Goal: Information Seeking & Learning: Compare options

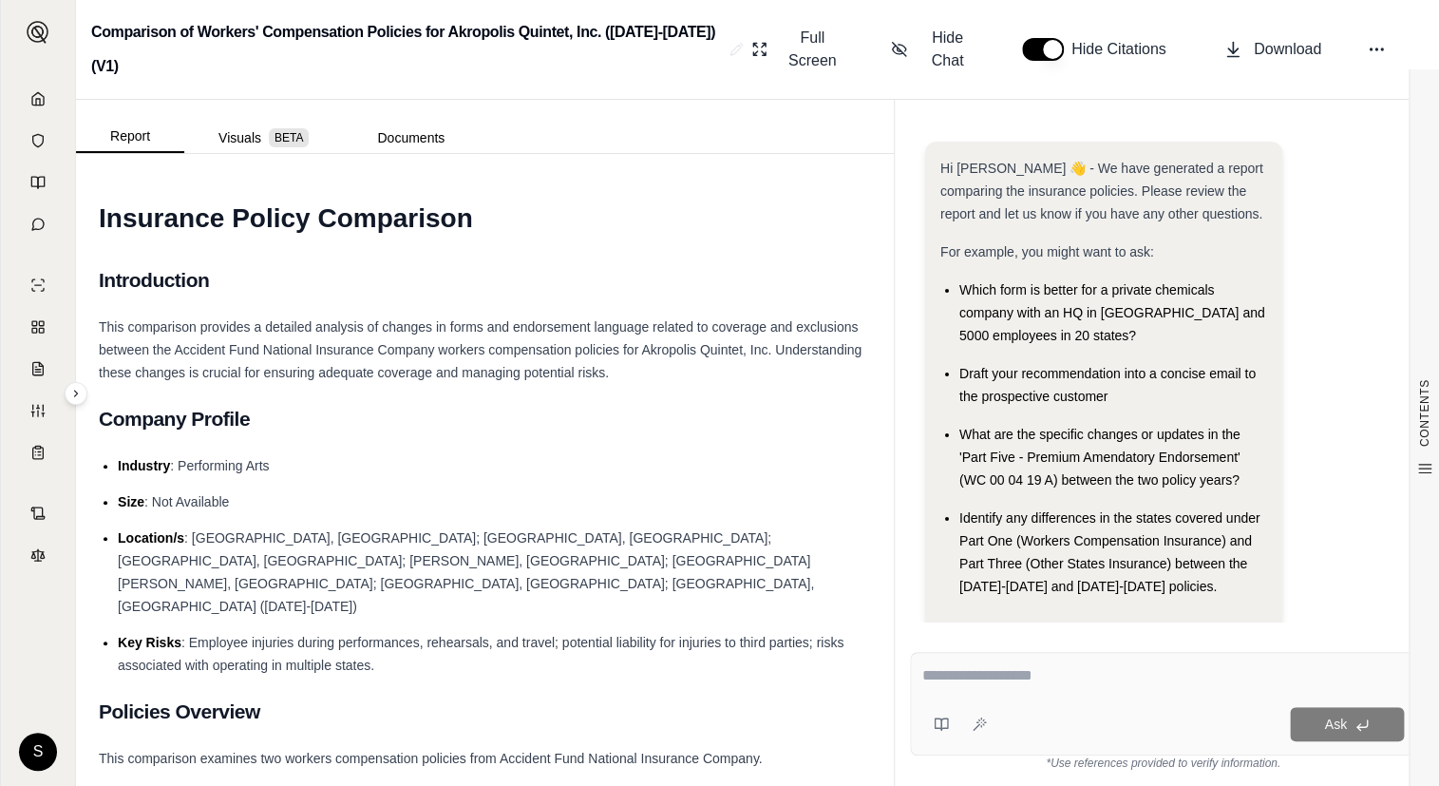
click at [1032, 689] on div at bounding box center [1163, 678] width 482 height 29
click at [1045, 685] on textarea at bounding box center [1163, 675] width 482 height 23
paste textarea "**********"
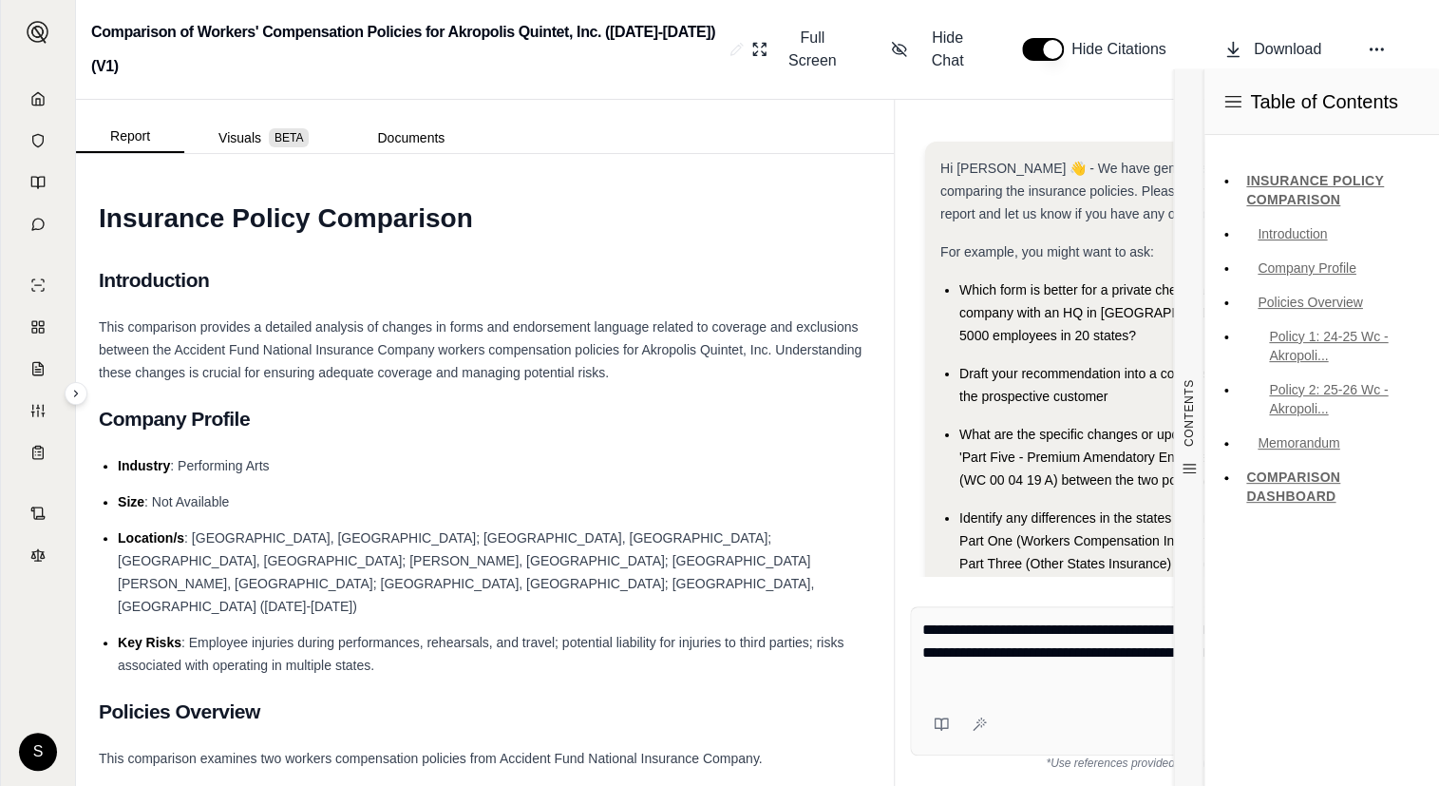
type textarea "**********"
click at [1351, 738] on div "Table of Contents INSURANCE POLICY COMPARISON Introduction Company Profile Poli…" at bounding box center [1322, 427] width 236 height 716
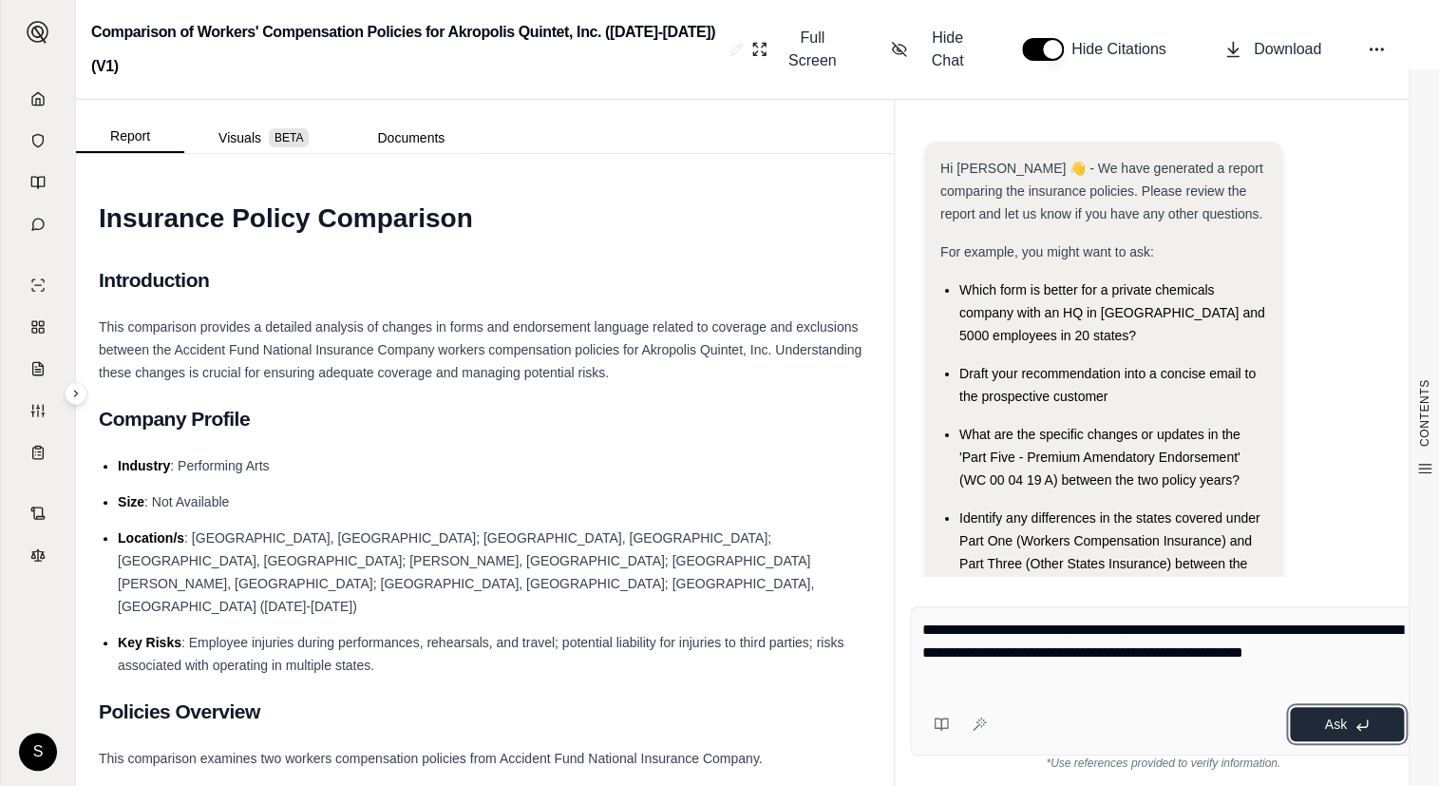
click at [1314, 717] on button "Ask" at bounding box center [1347, 724] width 114 height 34
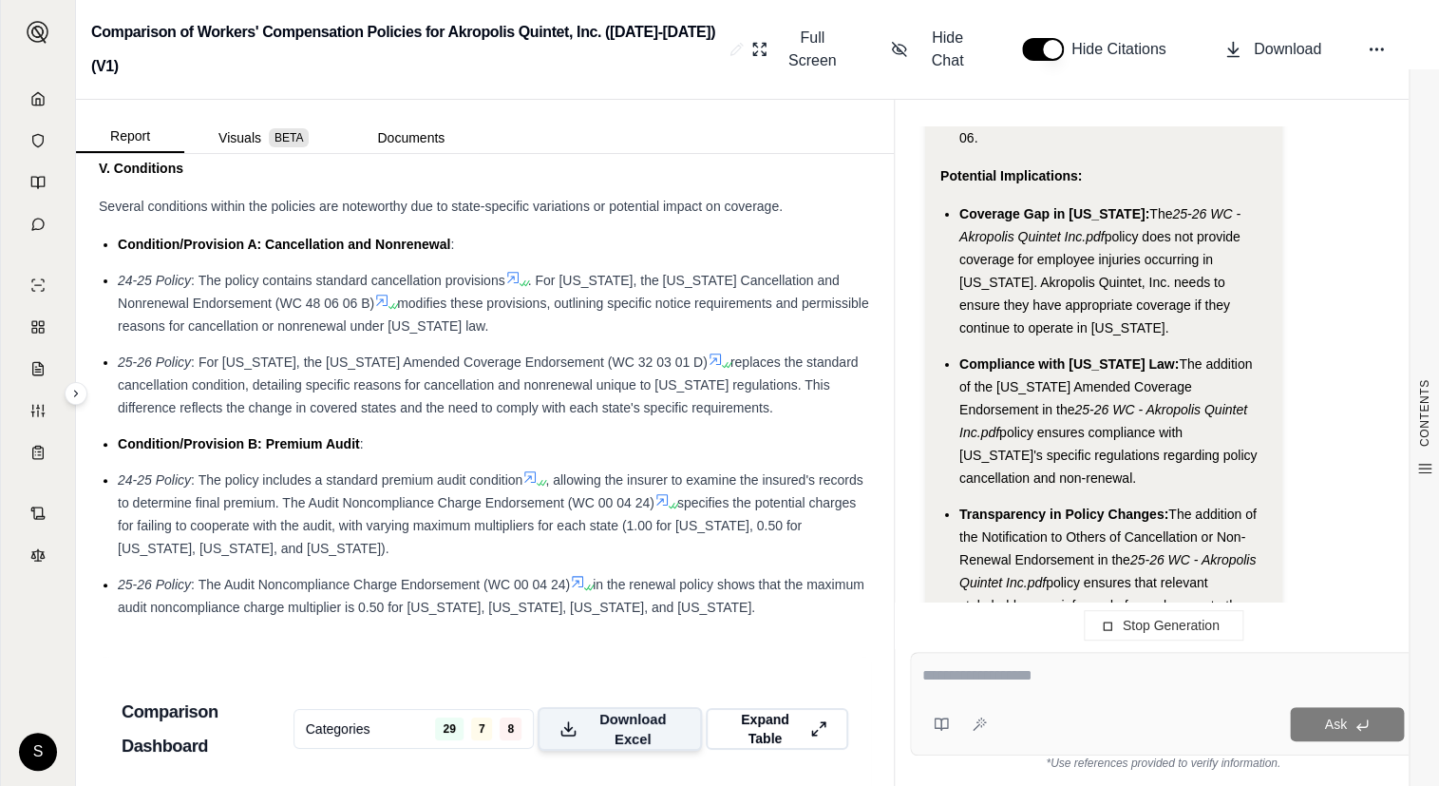
scroll to position [6274, 0]
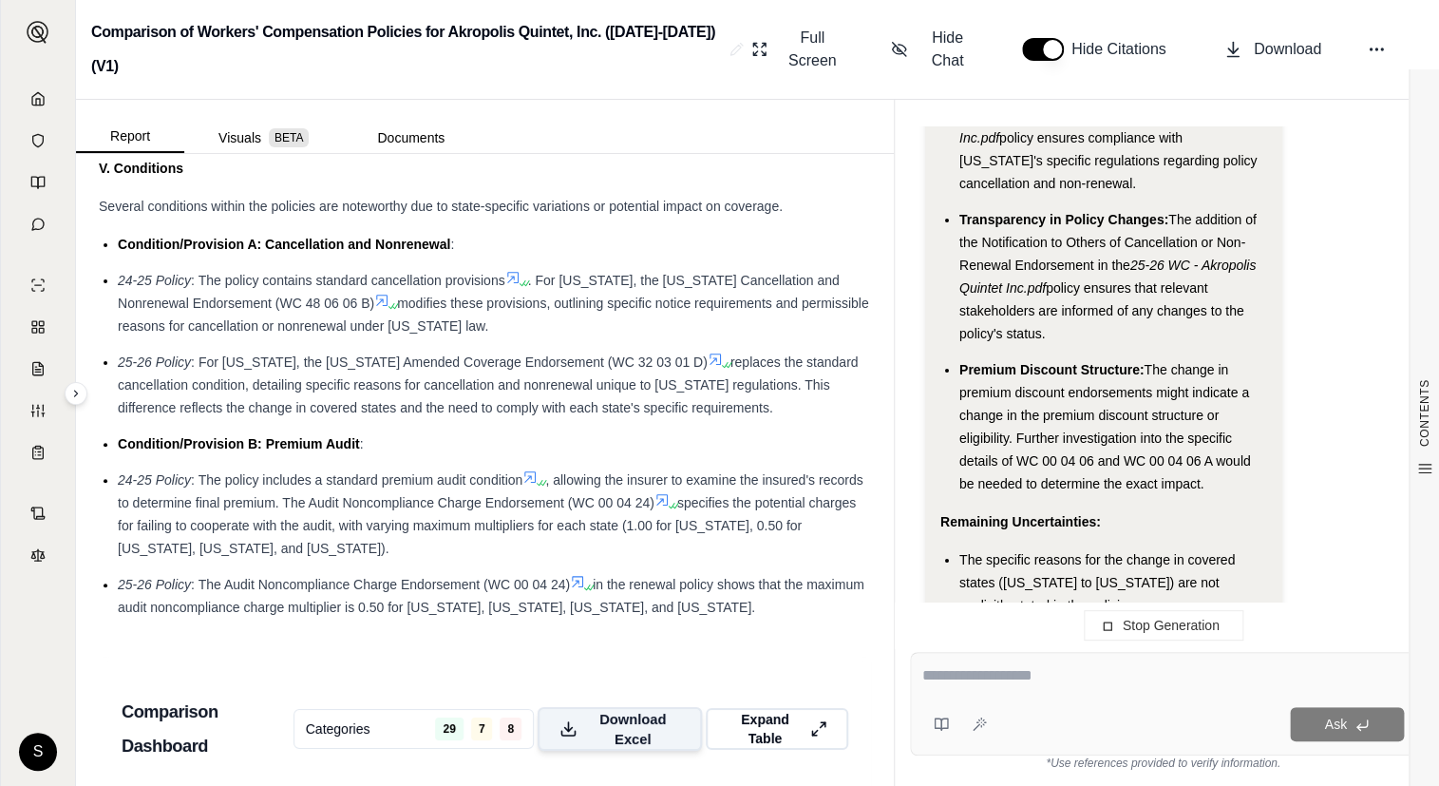
click at [585, 709] on span "Download Excel" at bounding box center [632, 729] width 95 height 40
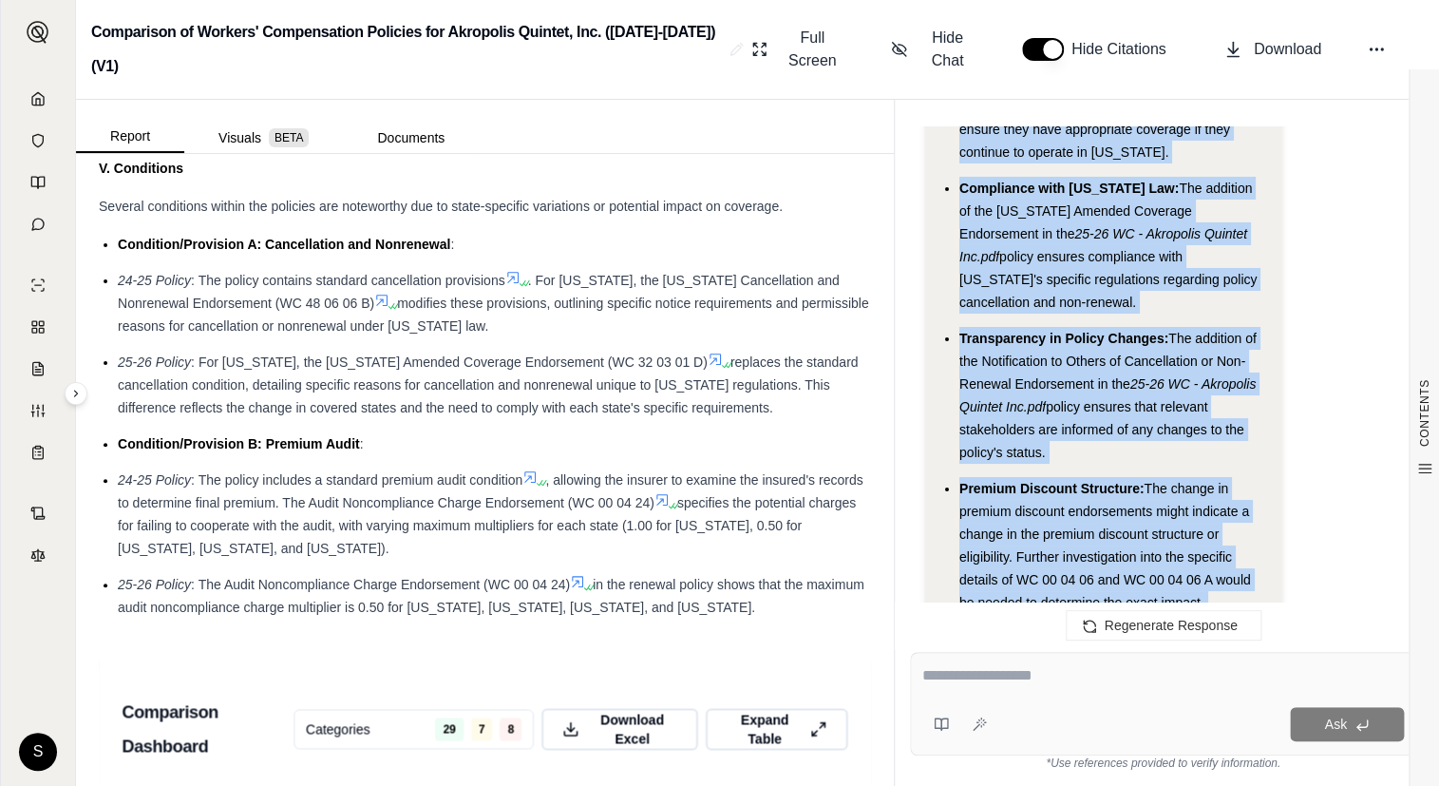
scroll to position [6327, 0]
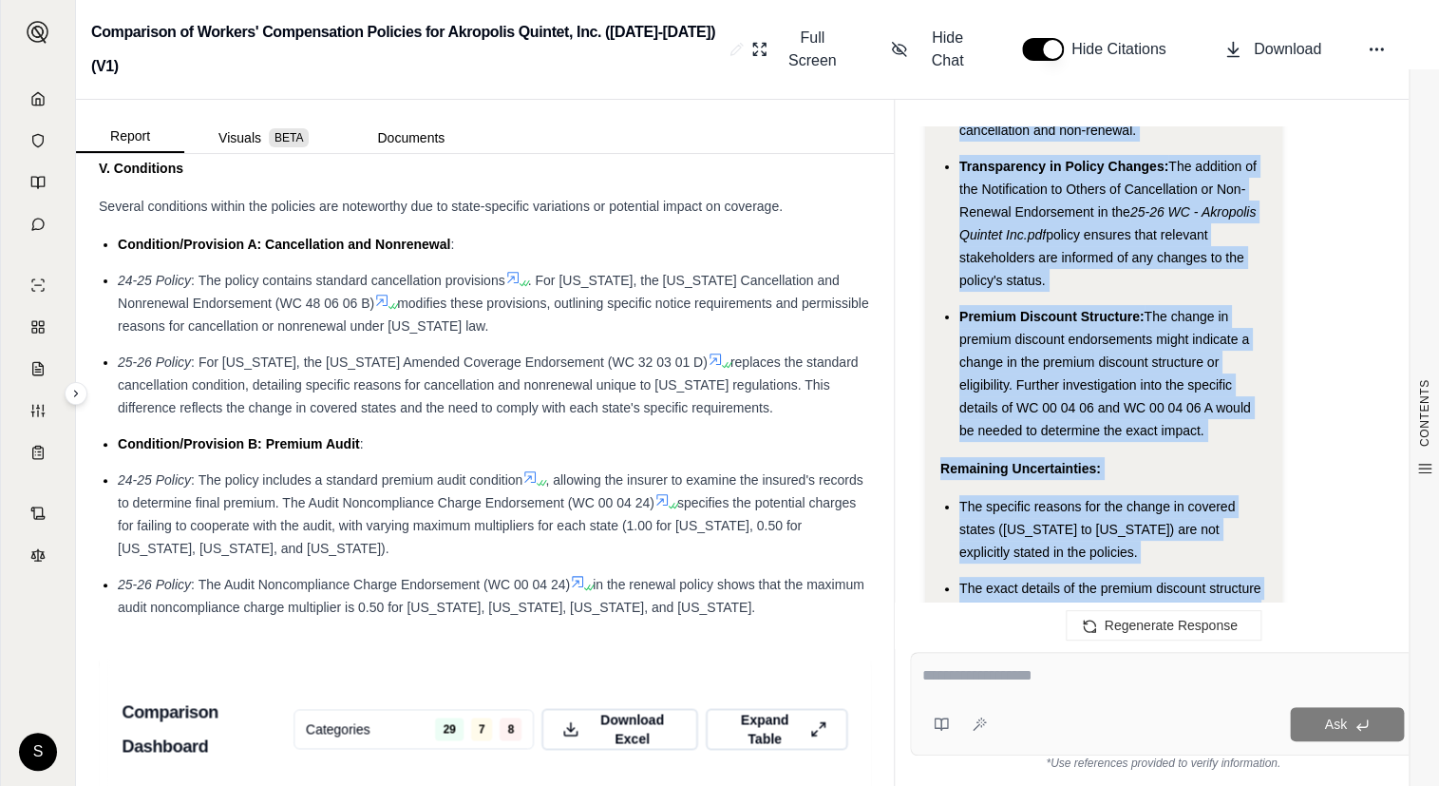
drag, startPoint x: 943, startPoint y: 382, endPoint x: 1080, endPoint y: 495, distance: 177.5
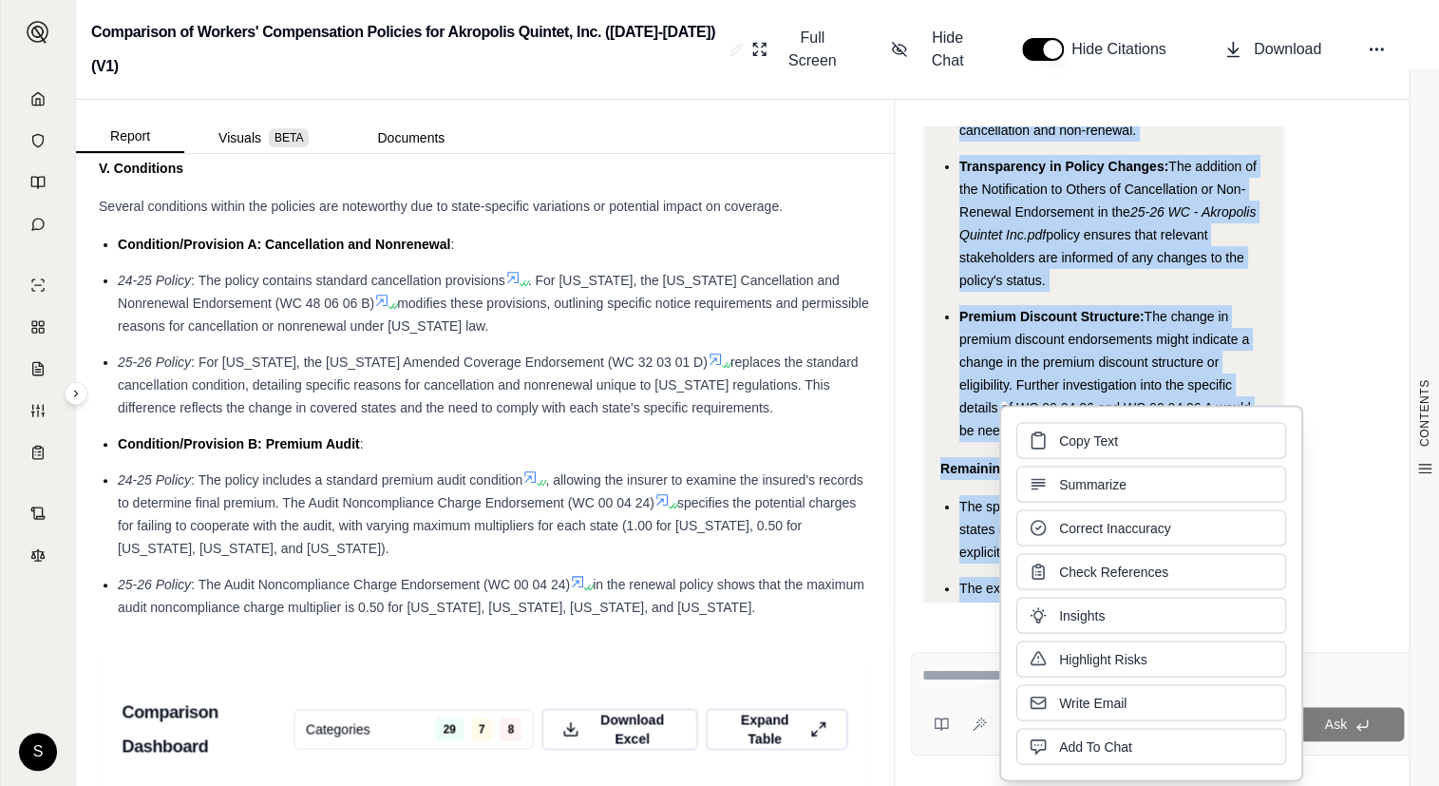
copy div "Key Changes in Forms and Endorsement Language: Change in Covered States: The 24…"
click at [21, 103] on link at bounding box center [37, 99] width 51 height 38
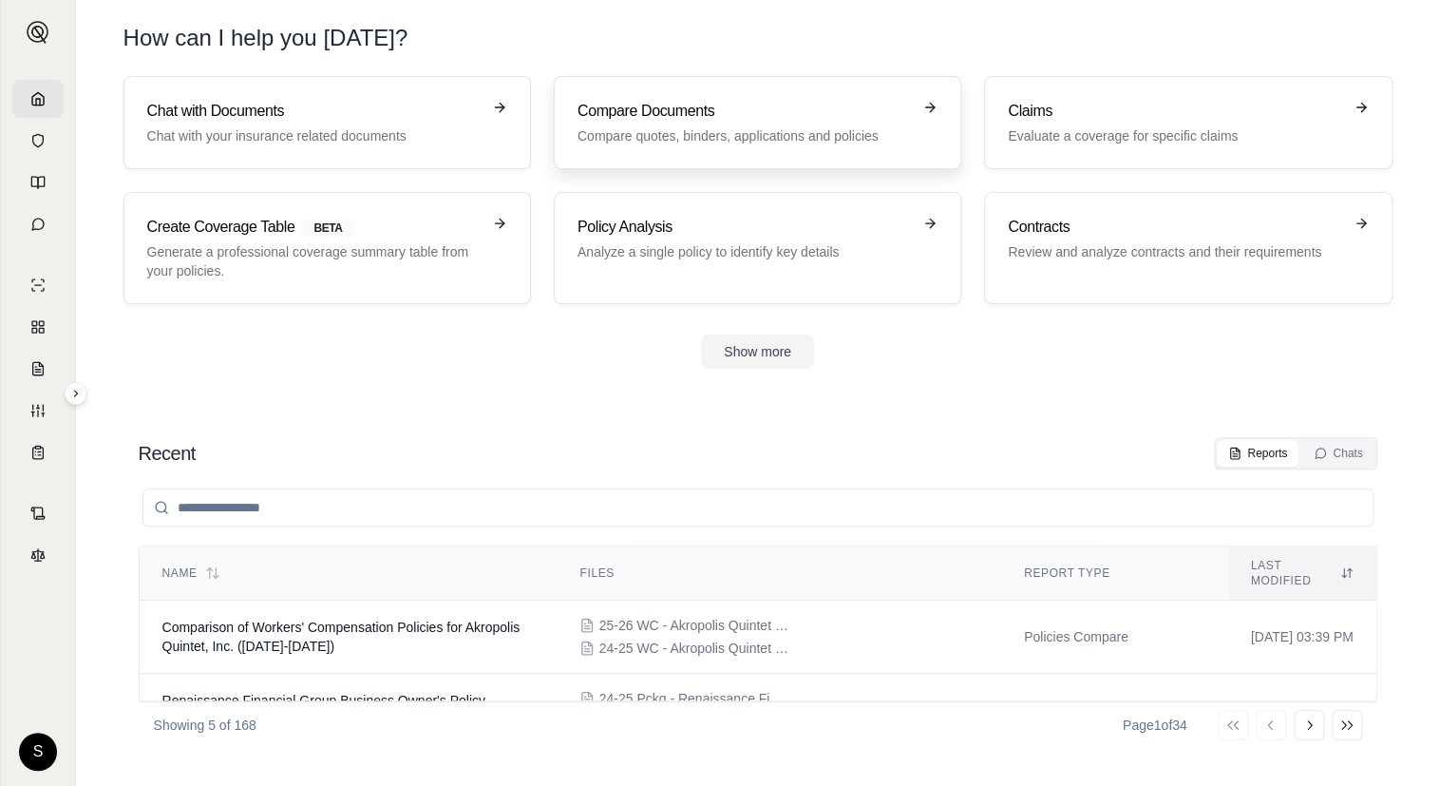
click at [783, 134] on p "Compare quotes, binders, applications and policies" at bounding box center [744, 135] width 333 height 19
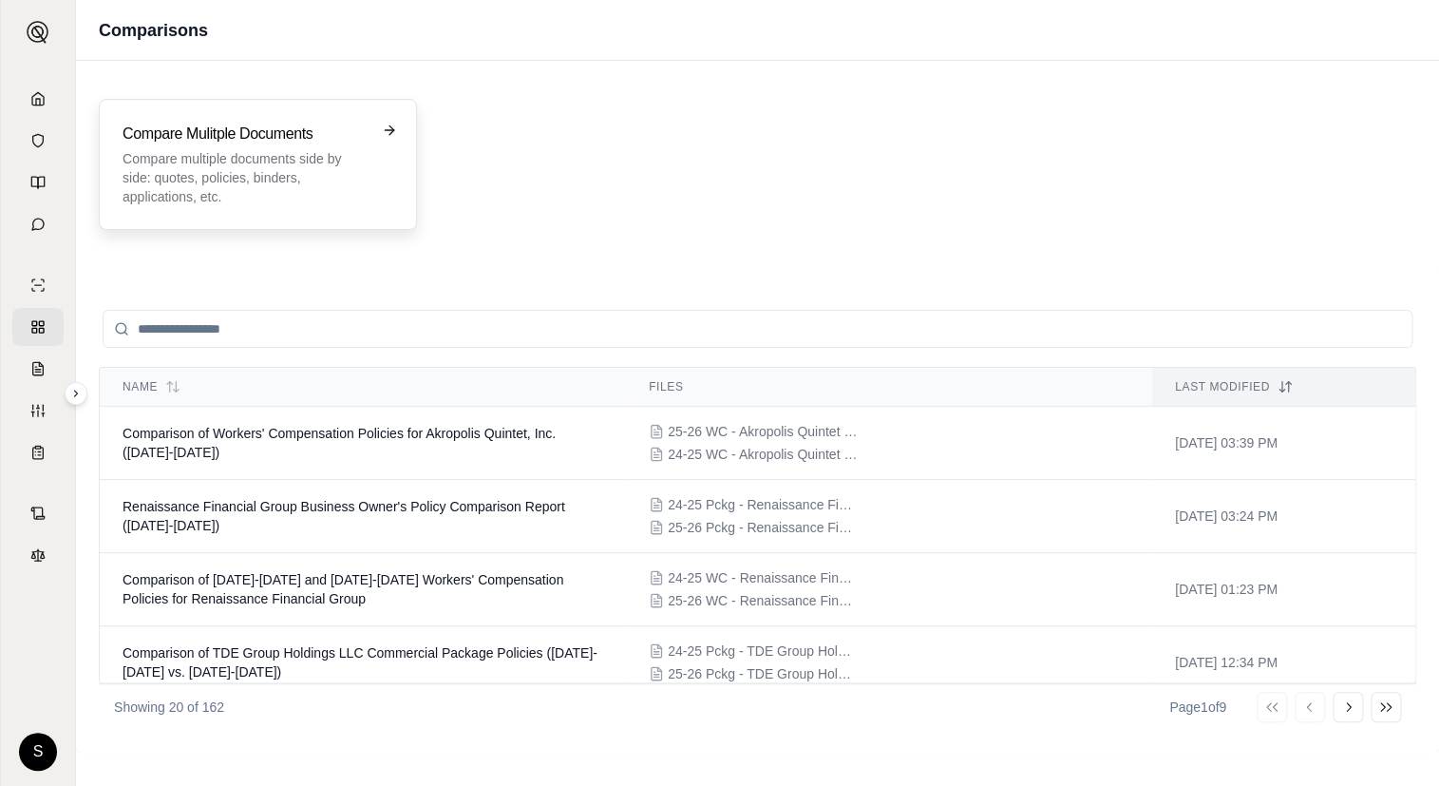
click at [342, 180] on p "Compare multiple documents side by side: quotes, policies, binders, application…" at bounding box center [245, 177] width 244 height 57
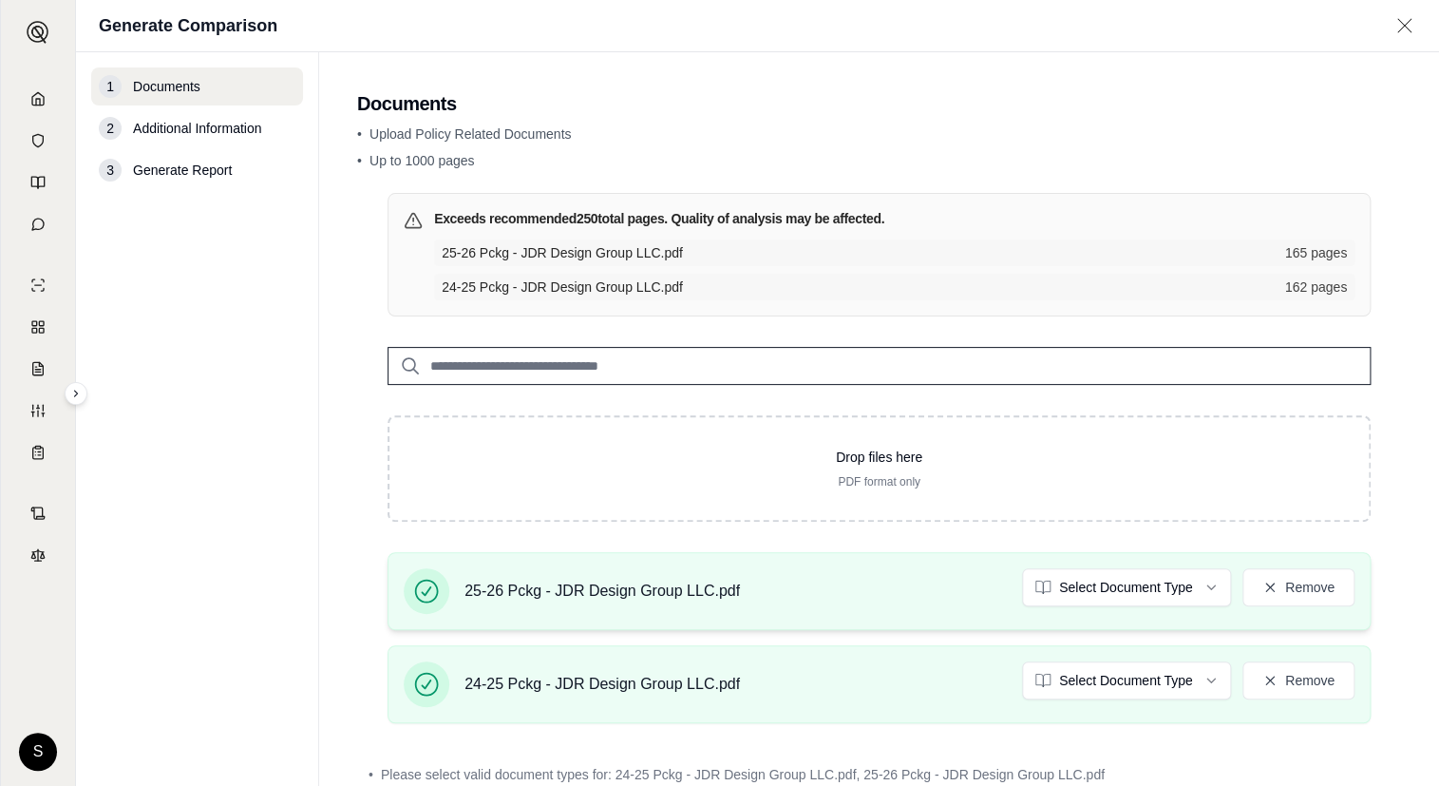
click at [1191, 609] on div "25-26 Pckg - JDR Design Group LLC.pdf Select Document Type Remove" at bounding box center [879, 591] width 951 height 46
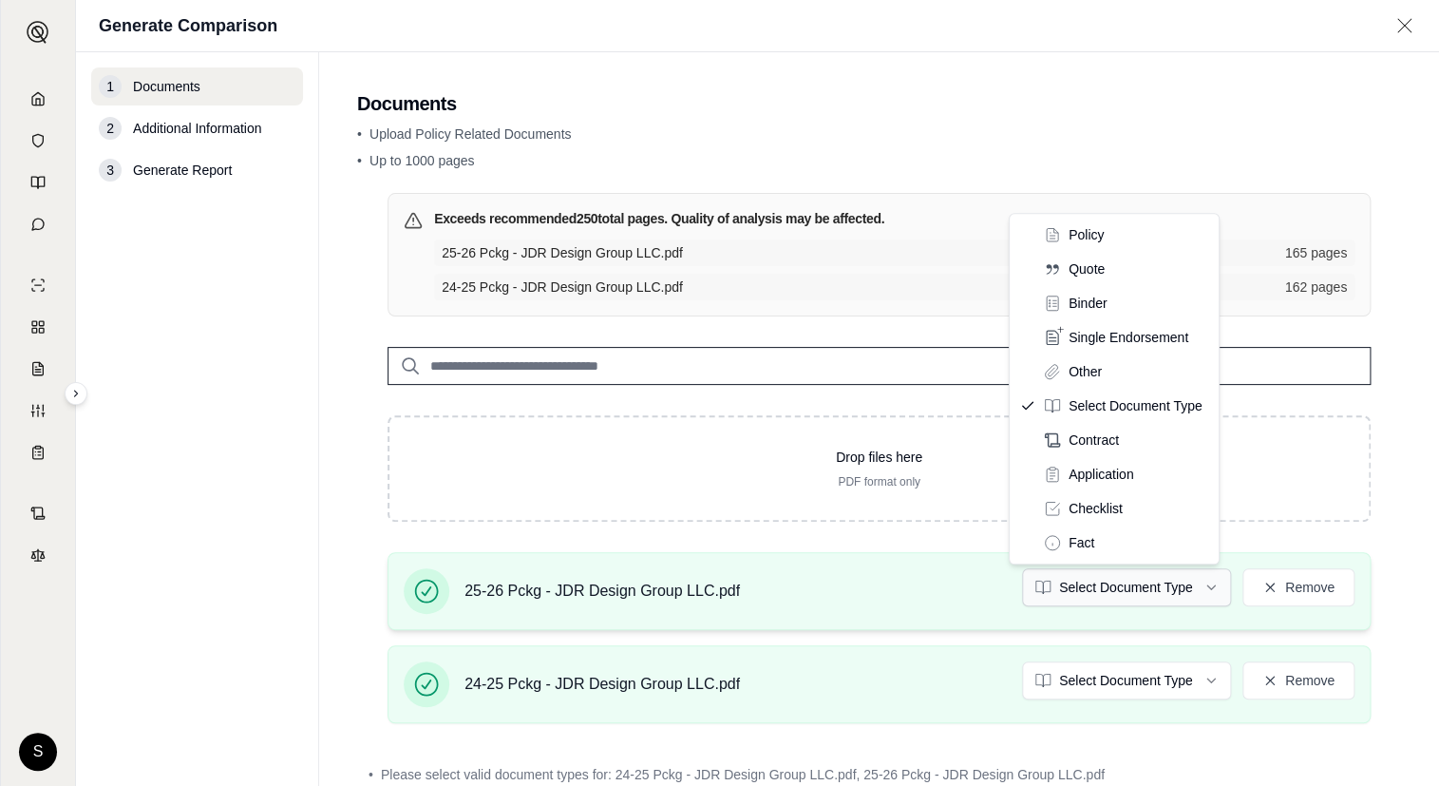
click at [1182, 595] on html "S Generate Comparison 1 Documents 2 Additional Information 3 Generate Report Do…" at bounding box center [719, 393] width 1439 height 786
drag, startPoint x: 1103, startPoint y: 235, endPoint x: 1102, endPoint y: 252, distance: 17.1
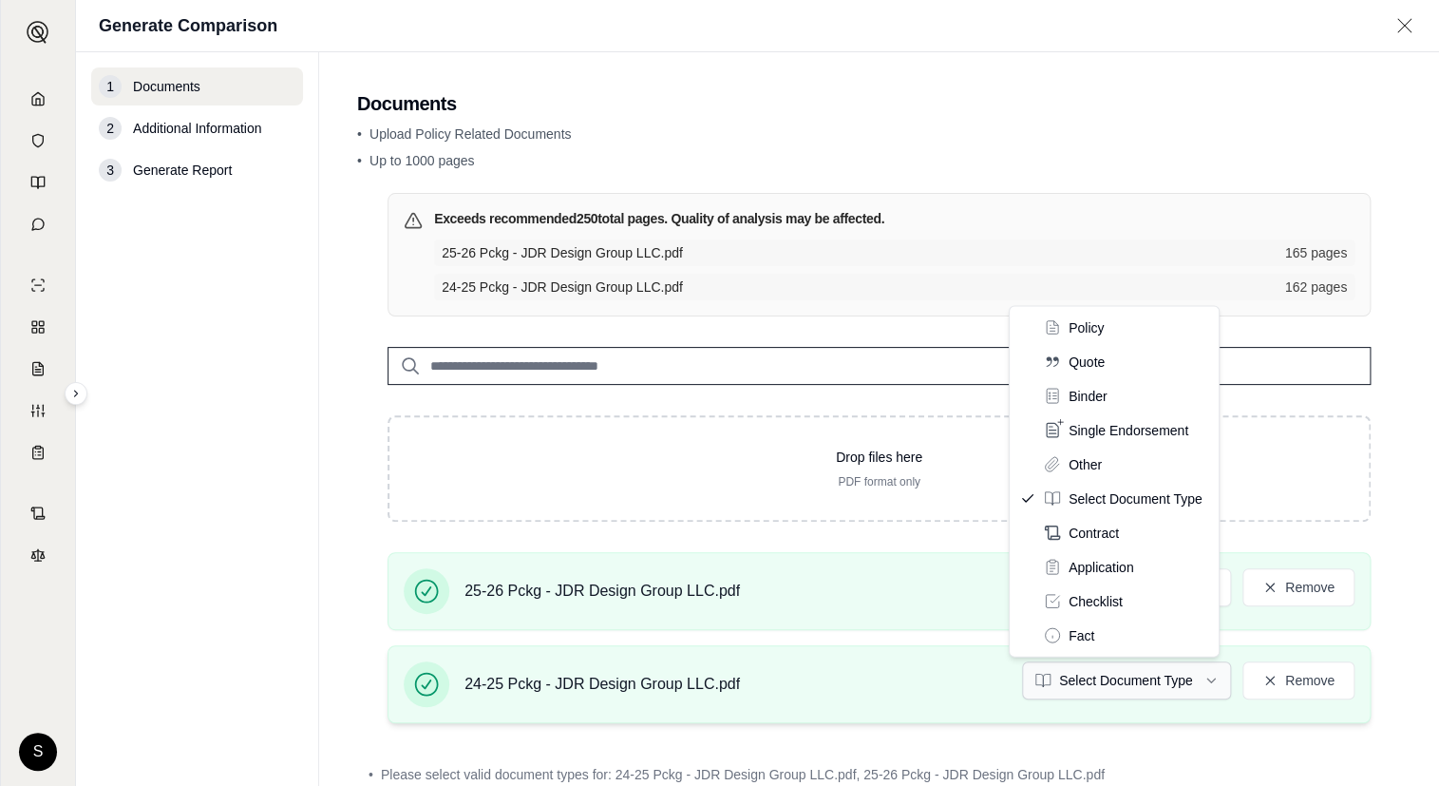
click at [1153, 676] on html "S Generate Comparison 1 Documents 2 Additional Information 3 Generate Report Do…" at bounding box center [719, 393] width 1439 height 786
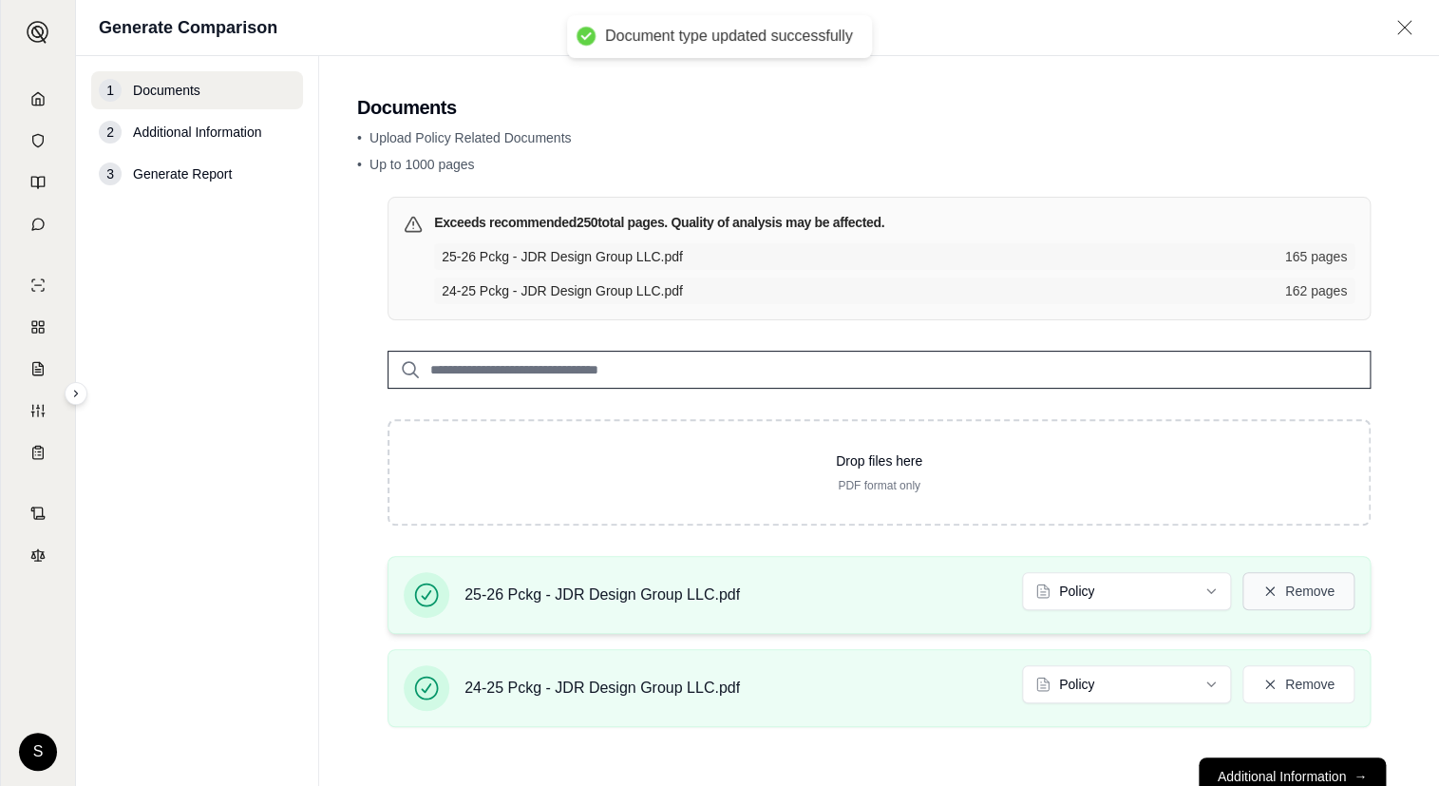
click at [1310, 587] on button "Remove" at bounding box center [1299, 591] width 112 height 38
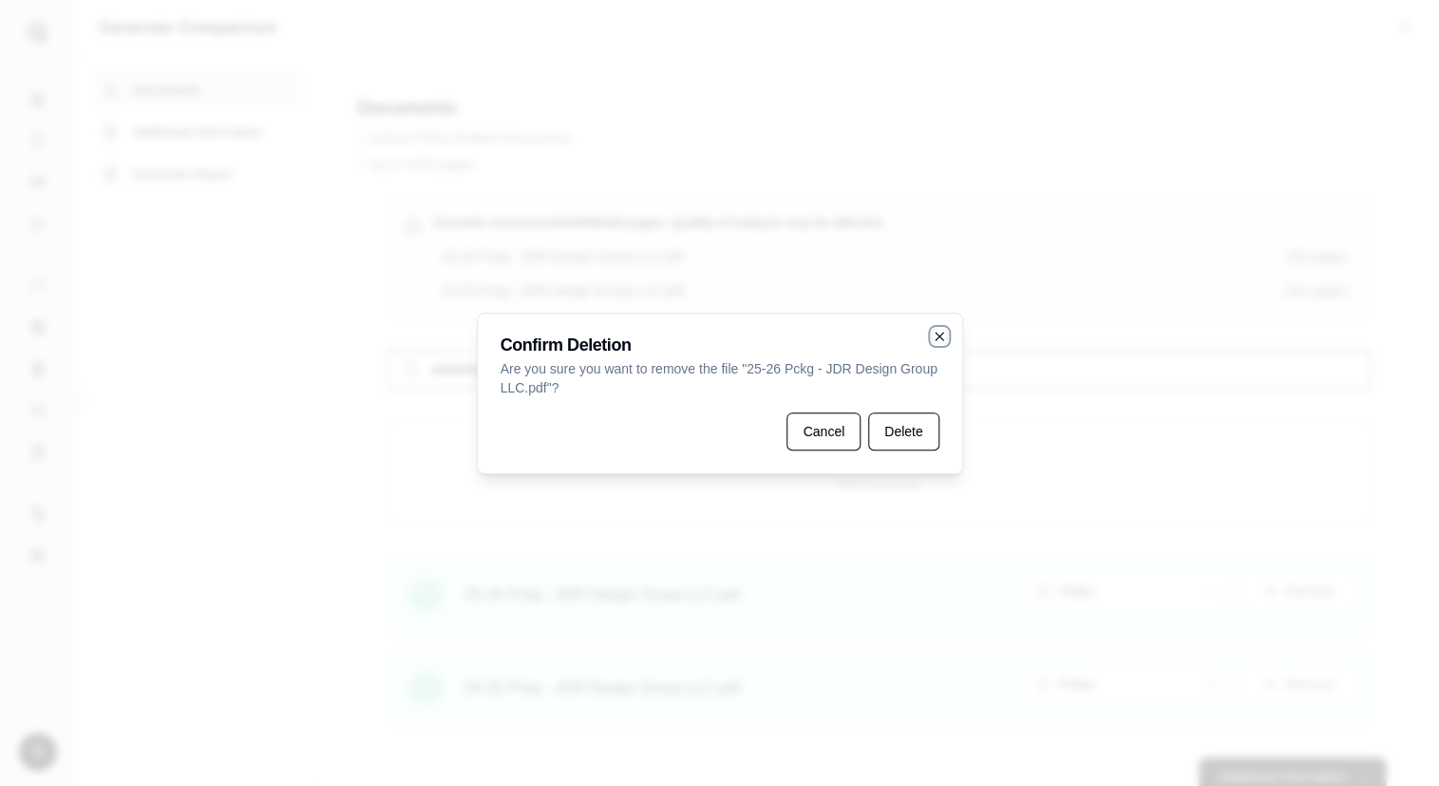
click at [937, 331] on icon "button" at bounding box center [939, 336] width 15 height 15
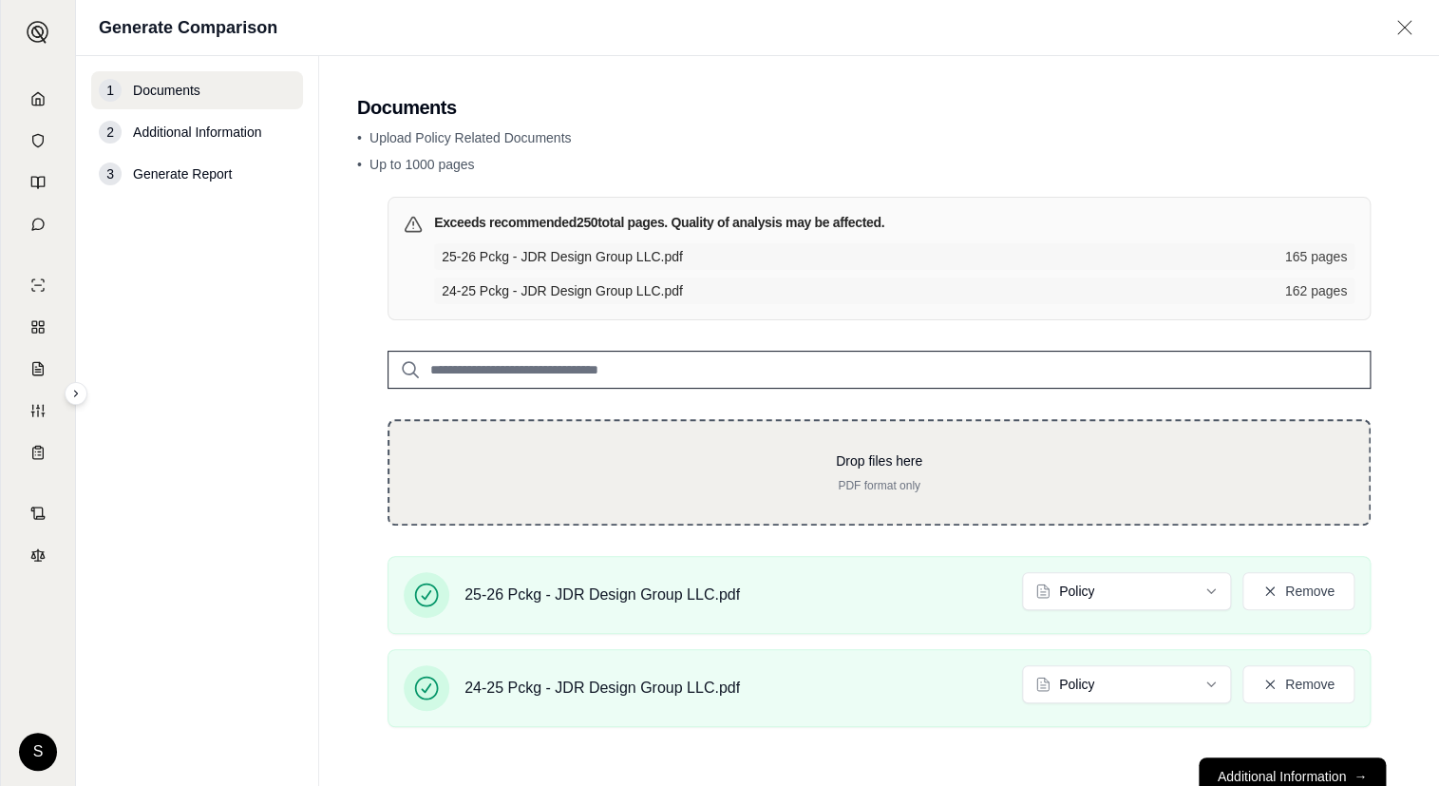
click at [875, 504] on div "Drop files here PDF format only" at bounding box center [879, 472] width 983 height 106
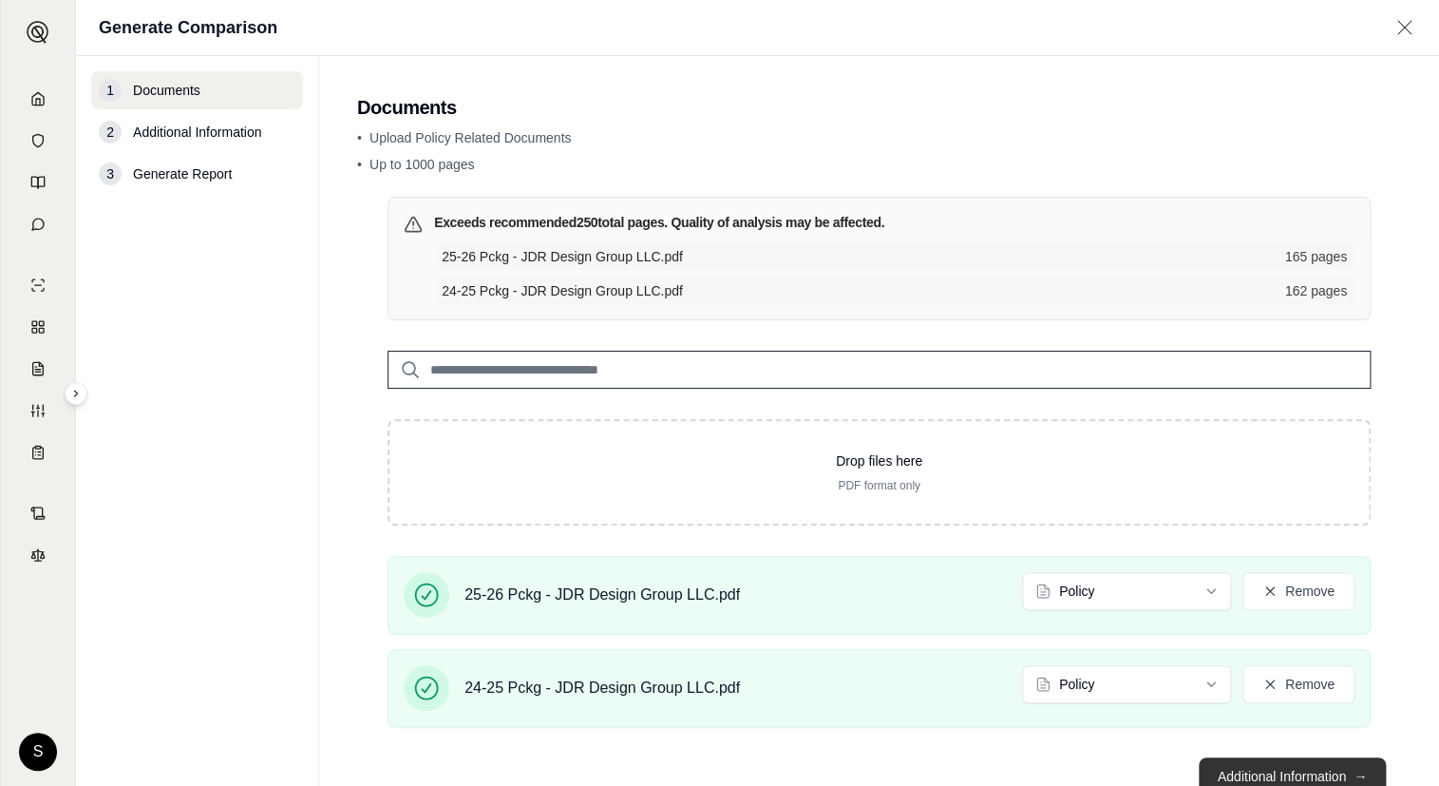
click at [1330, 762] on button "Additional Information →" at bounding box center [1292, 776] width 187 height 38
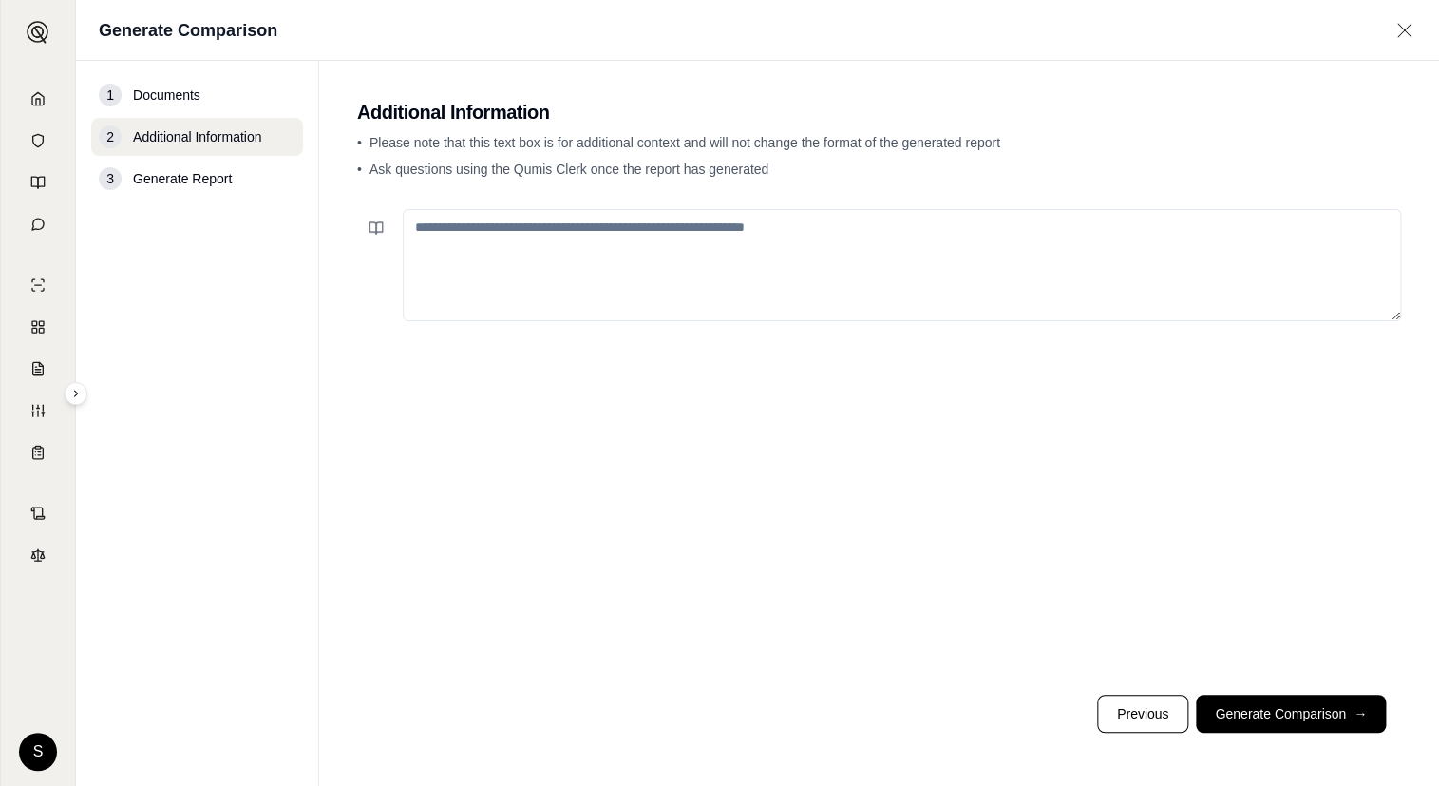
click at [605, 268] on textarea at bounding box center [902, 265] width 998 height 112
paste textarea "**********"
type textarea "**********"
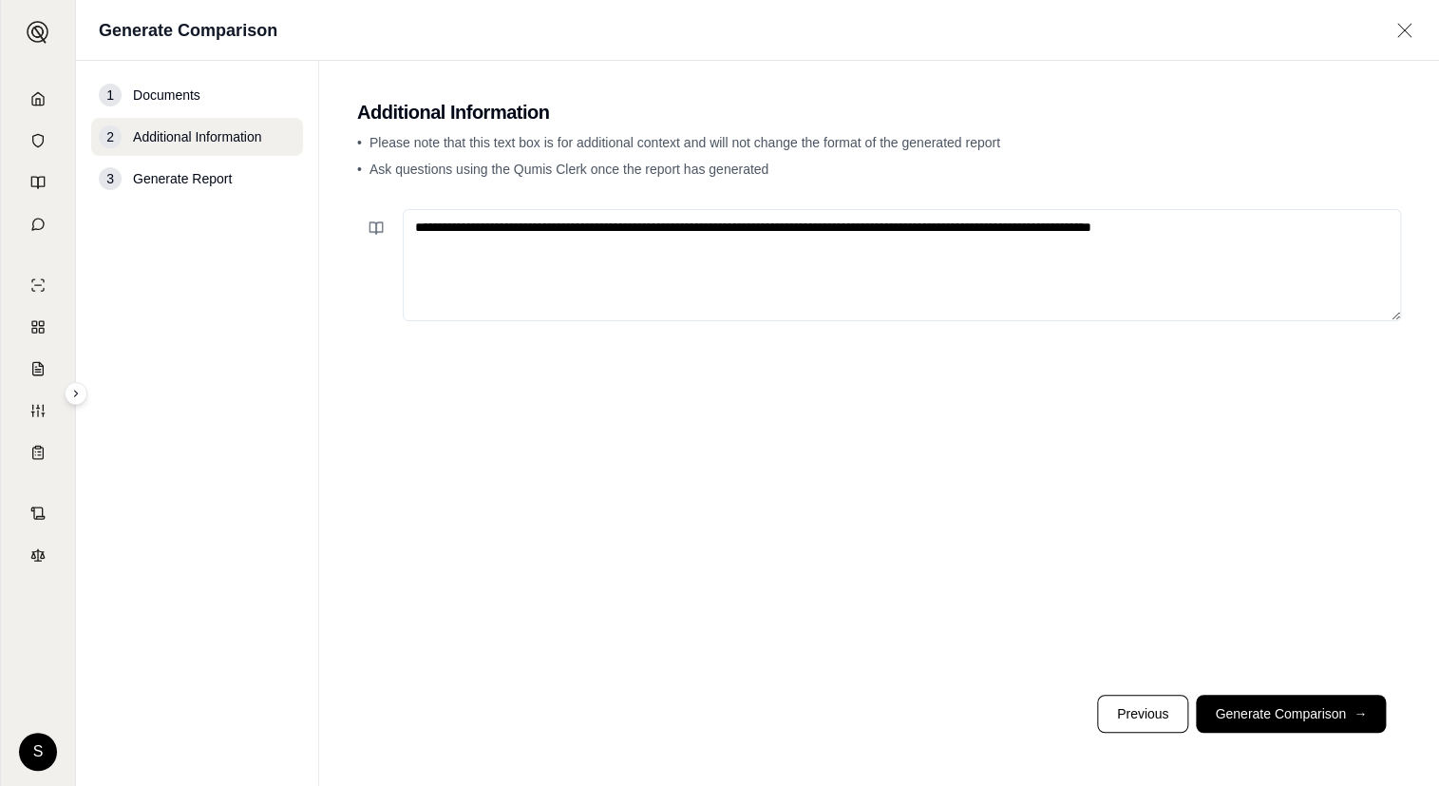
click at [1348, 708] on button "Generate Comparison →" at bounding box center [1291, 713] width 190 height 38
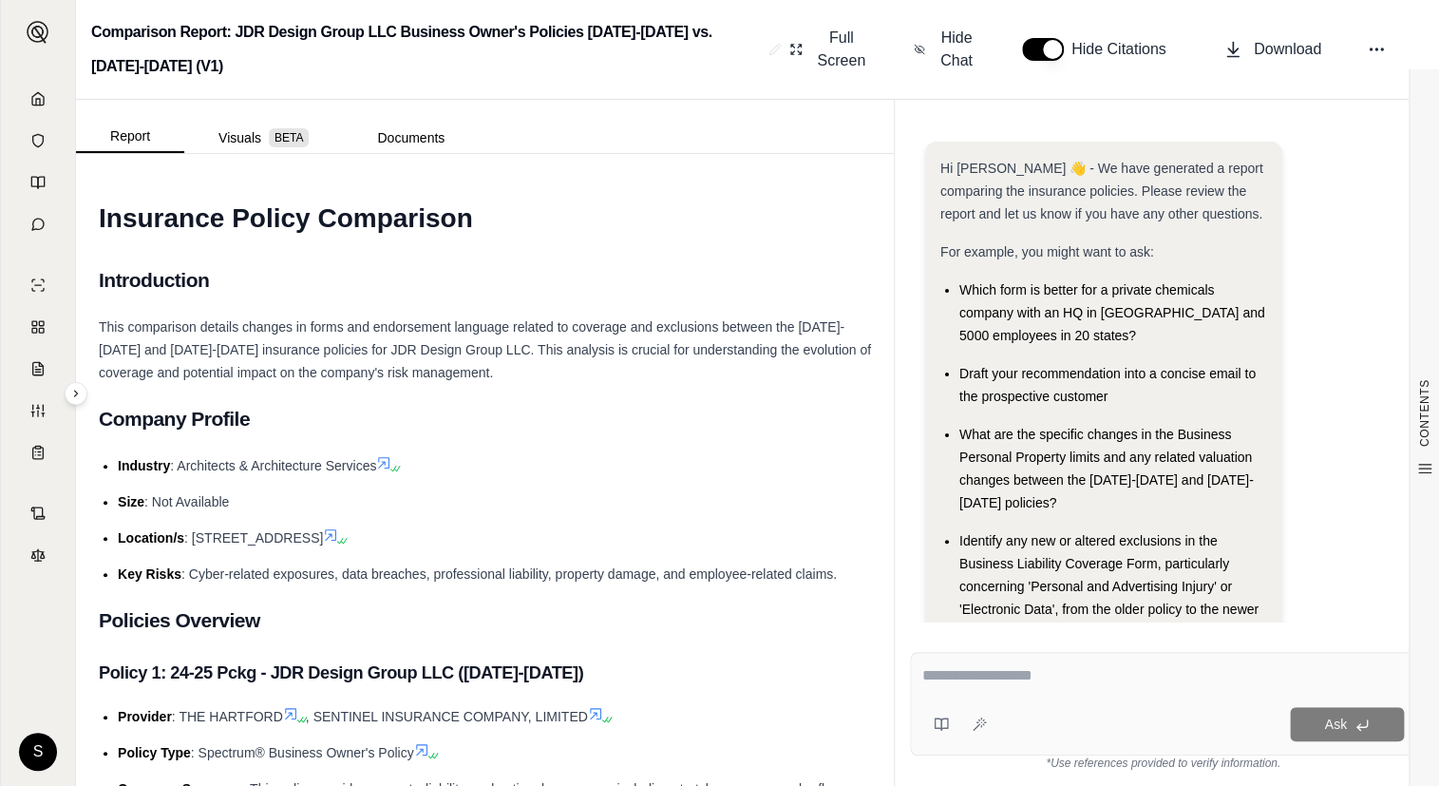
scroll to position [82, 0]
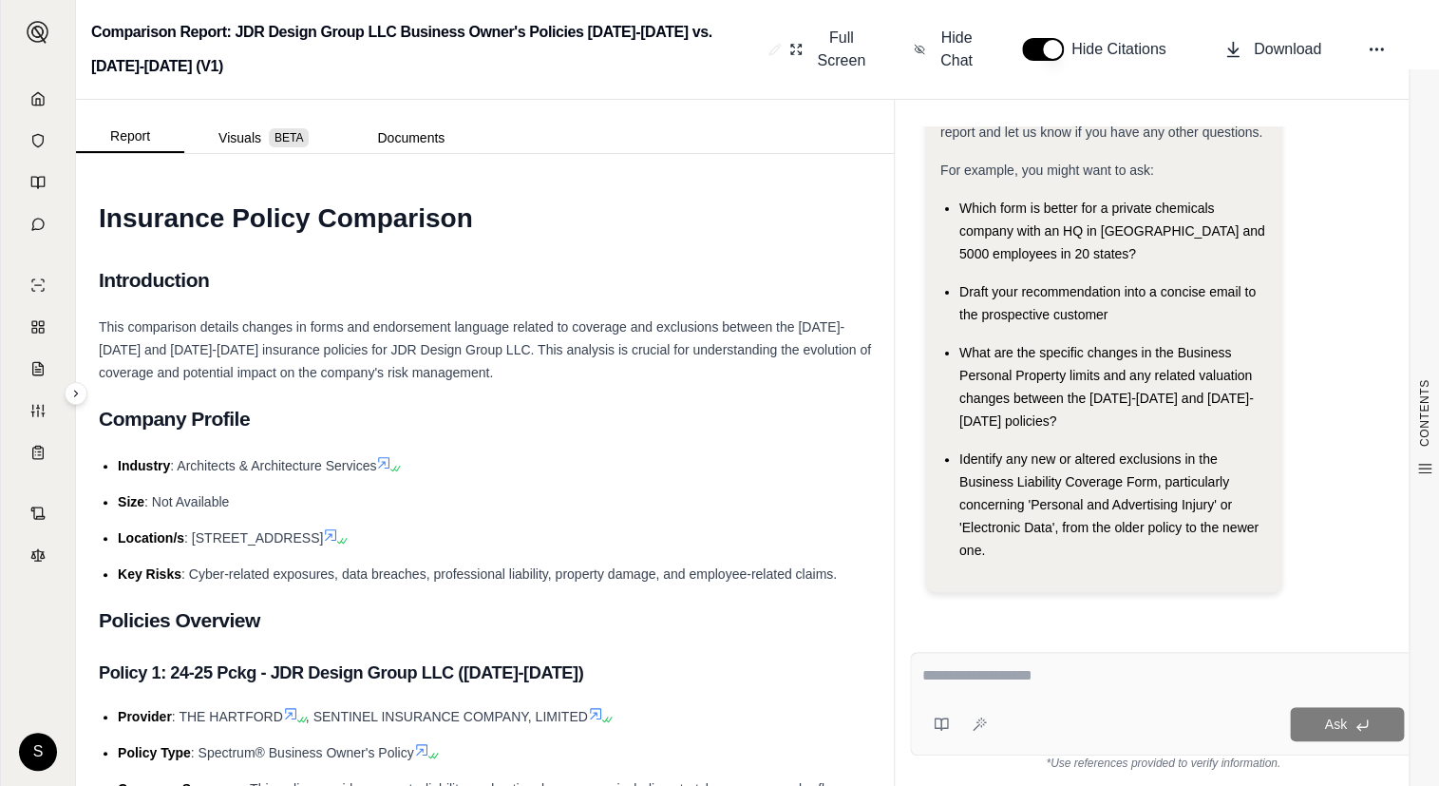
click at [1077, 673] on textarea at bounding box center [1163, 675] width 482 height 23
paste textarea "**********"
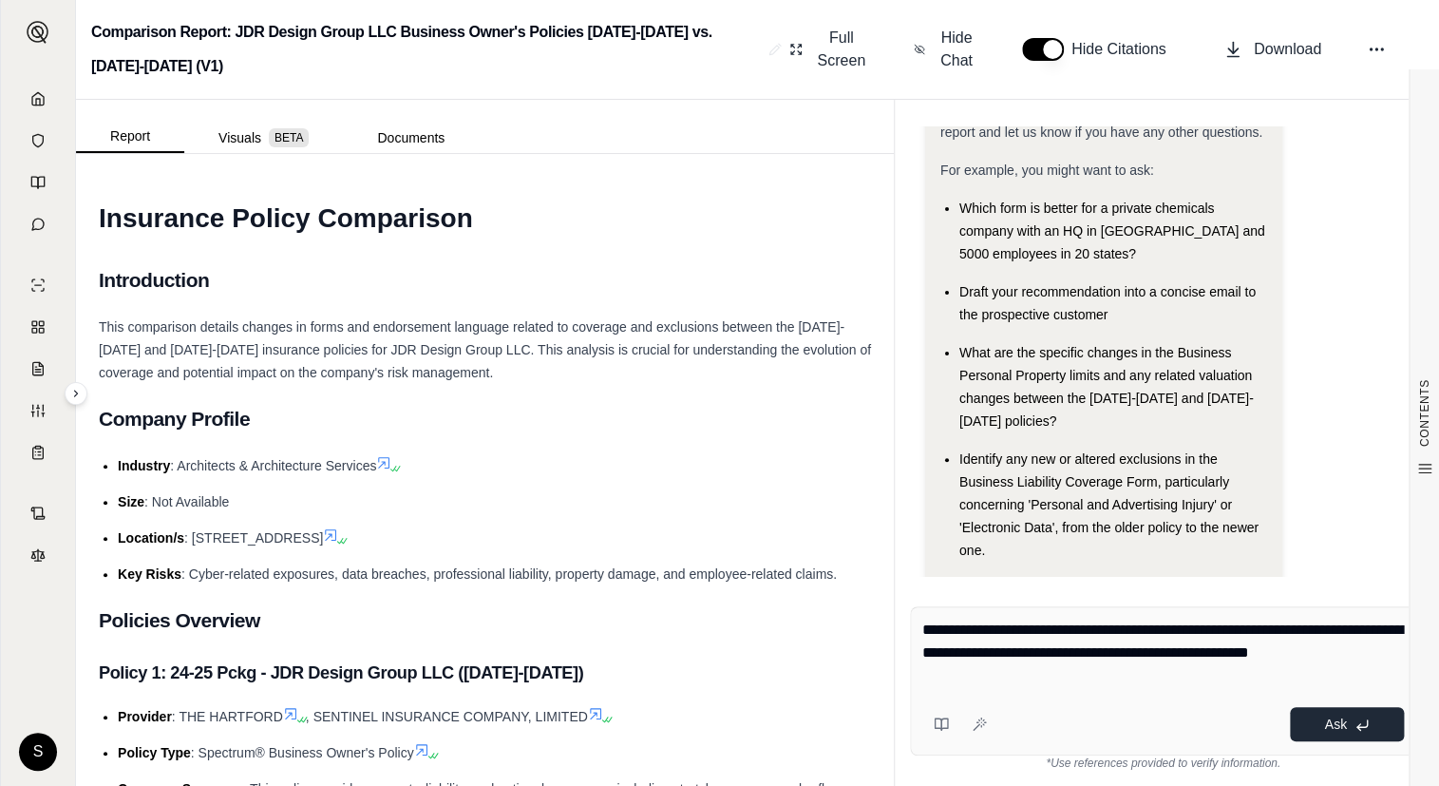
type textarea "**********"
click at [1363, 718] on icon at bounding box center [1362, 724] width 15 height 15
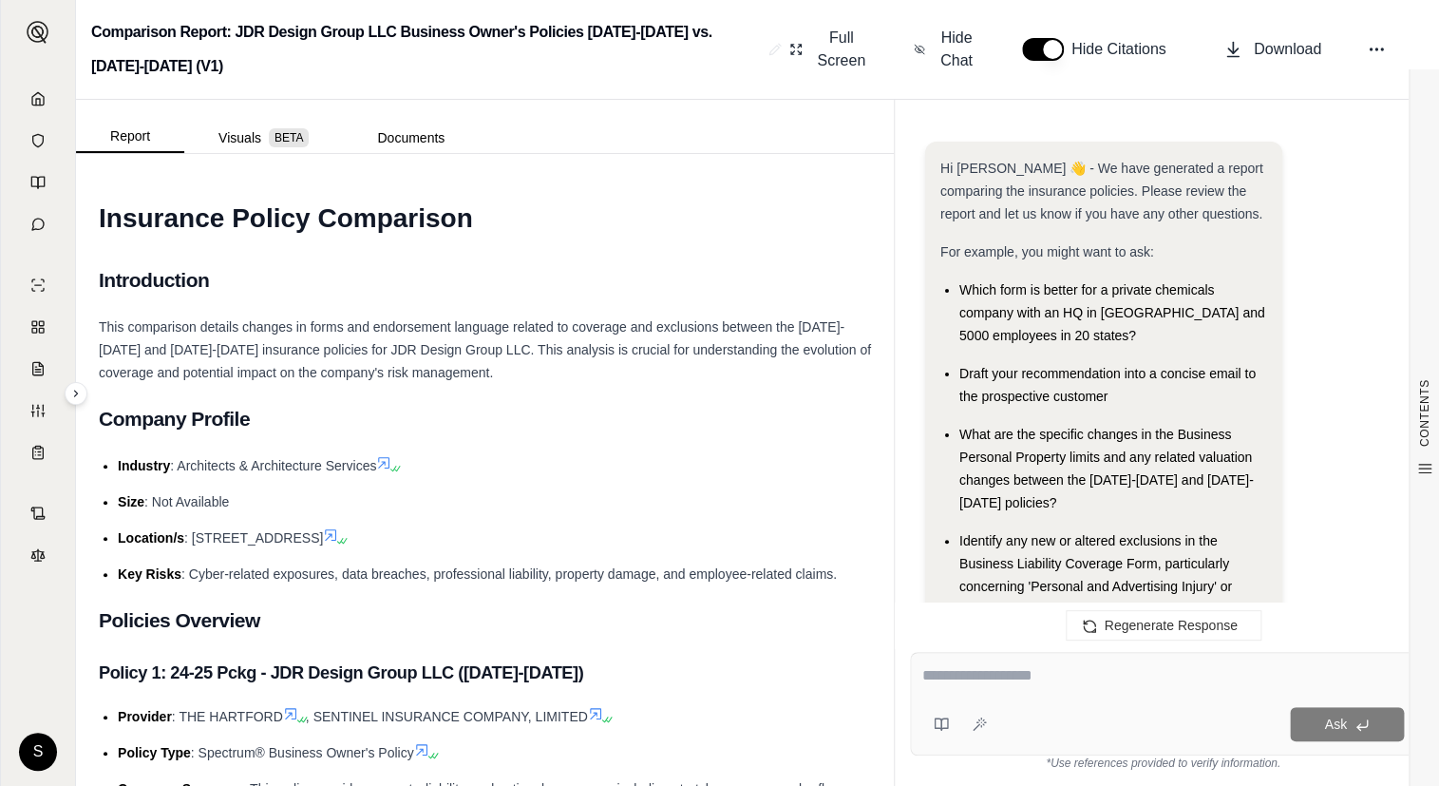
scroll to position [4911, 0]
